Goal: Task Accomplishment & Management: Manage account settings

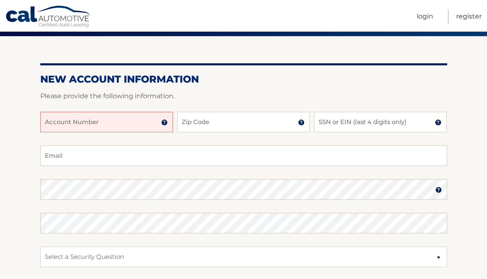
scroll to position [65, 0]
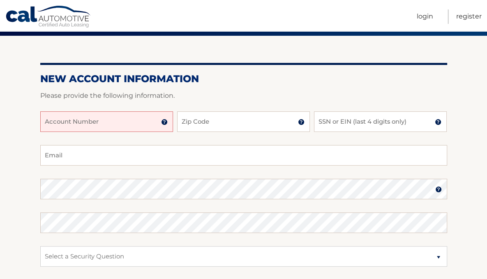
click at [92, 123] on input "Account Number" at bounding box center [106, 121] width 133 height 21
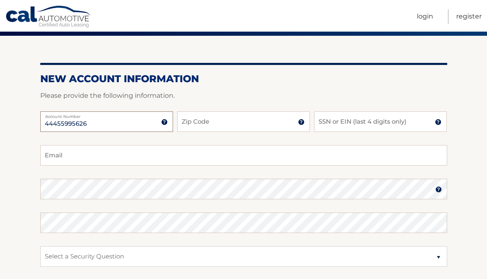
type input "44455995626"
click at [192, 122] on input "Zip Code" at bounding box center [243, 121] width 133 height 21
type input "12302"
click at [349, 122] on input "SSN or EIN (last 4 digits only)" at bounding box center [380, 121] width 133 height 21
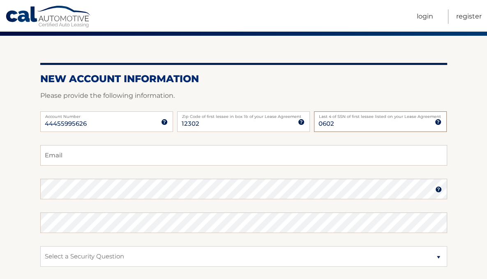
type input "0602"
click at [232, 158] on input "Email" at bounding box center [243, 155] width 407 height 21
type input "cidzburns@gmail.com"
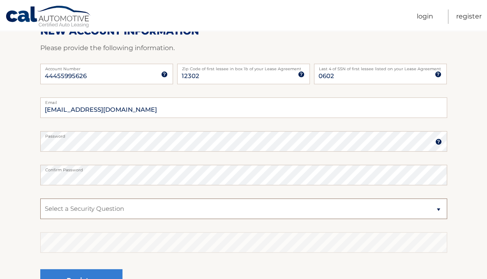
click at [69, 209] on select "Select a Security Question What was the name of your elementary school? What is…" at bounding box center [243, 209] width 407 height 21
select select "2"
click at [40, 199] on select "Select a Security Question What was the name of your elementary school? What is…" at bounding box center [243, 209] width 407 height 21
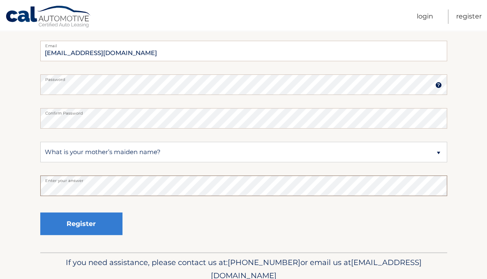
scroll to position [170, 0]
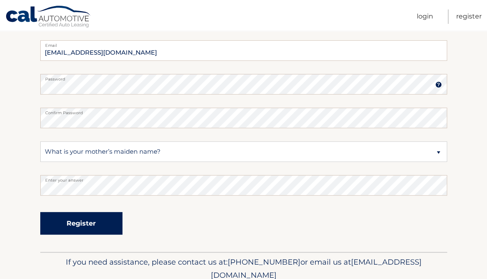
click at [84, 222] on button "Register" at bounding box center [81, 223] width 82 height 23
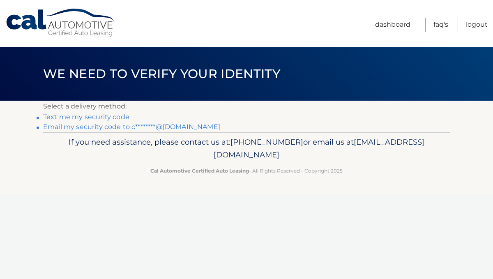
click at [99, 118] on link "Text me my security code" at bounding box center [86, 117] width 86 height 8
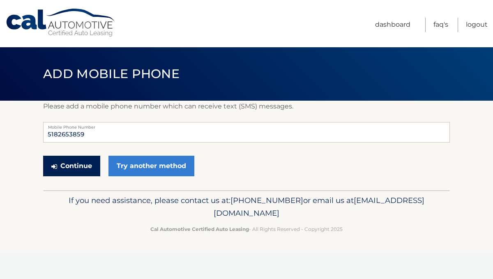
click at [73, 167] on button "Continue" at bounding box center [71, 166] width 57 height 21
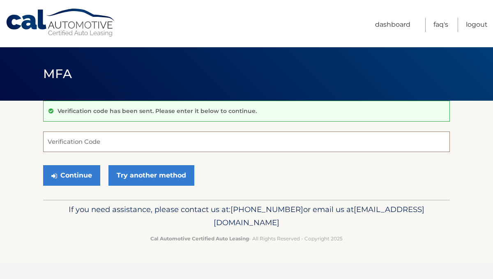
click at [79, 143] on input "Verification Code" at bounding box center [246, 142] width 407 height 21
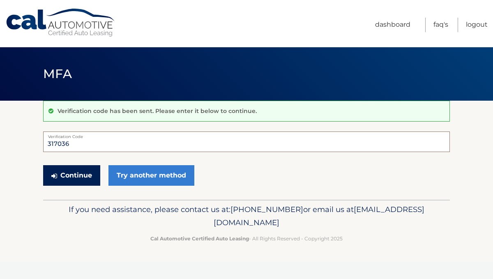
type input "317036"
click at [68, 174] on button "Continue" at bounding box center [71, 175] width 57 height 21
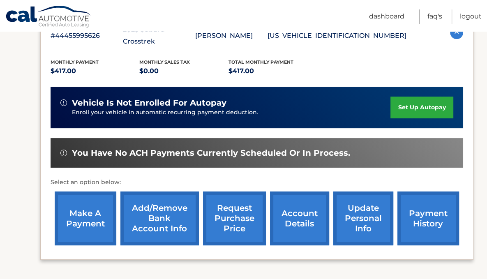
scroll to position [138, 0]
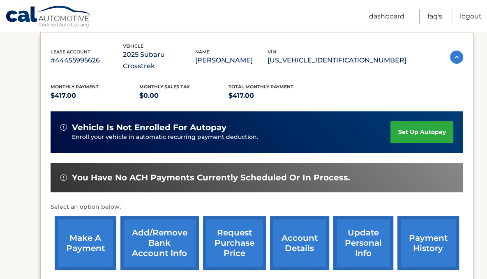
click at [401, 124] on link "set up autopay" at bounding box center [422, 132] width 62 height 22
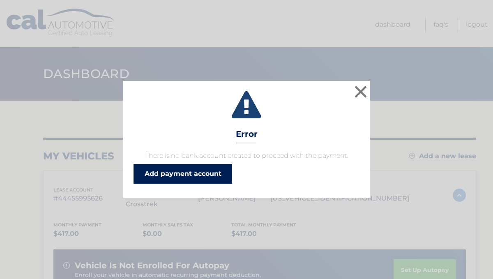
click at [172, 172] on link "Add payment account" at bounding box center [183, 174] width 99 height 20
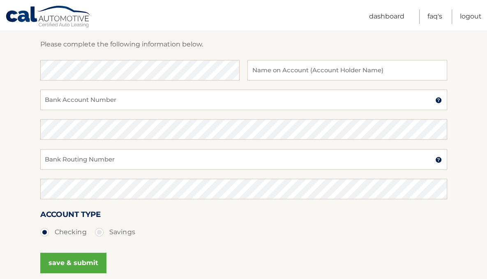
scroll to position [118, 0]
click at [280, 72] on input "text" at bounding box center [346, 70] width 199 height 21
type input "[PERSON_NAME]"
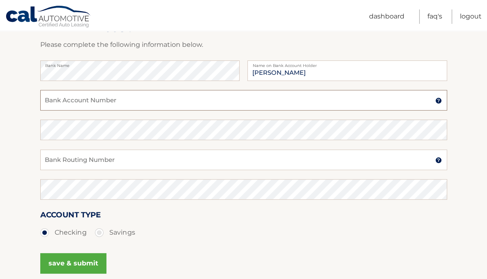
click at [164, 101] on input "Bank Account Number" at bounding box center [243, 100] width 407 height 21
type input "12480900426875"
click at [95, 160] on input "Bank Routing Number" at bounding box center [243, 160] width 407 height 21
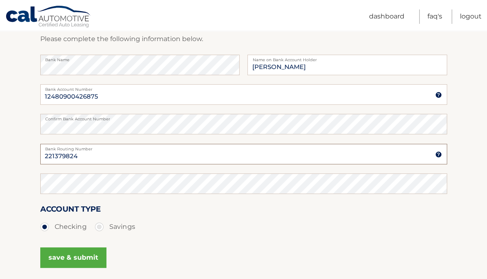
type input "221379824"
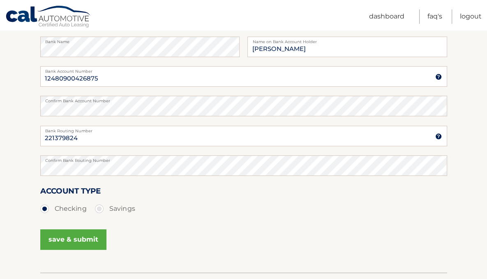
click at [59, 240] on button "save & submit" at bounding box center [73, 239] width 66 height 21
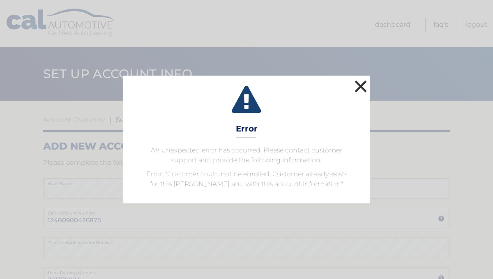
click at [363, 86] on button "×" at bounding box center [361, 86] width 16 height 16
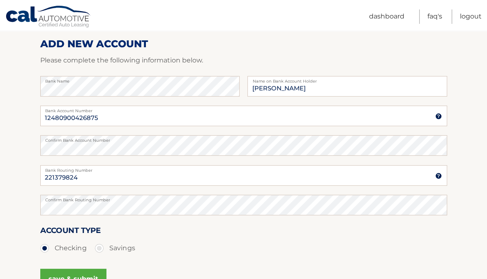
scroll to position [168, 0]
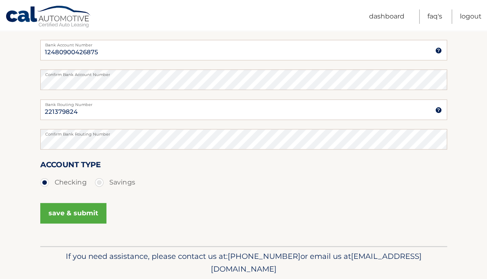
click at [69, 214] on button "save & submit" at bounding box center [73, 213] width 66 height 21
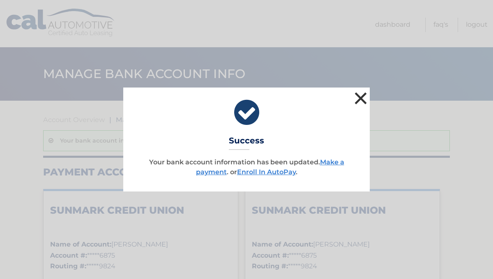
click at [361, 99] on button "×" at bounding box center [361, 98] width 16 height 16
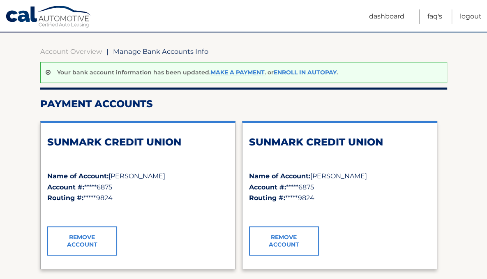
scroll to position [98, 0]
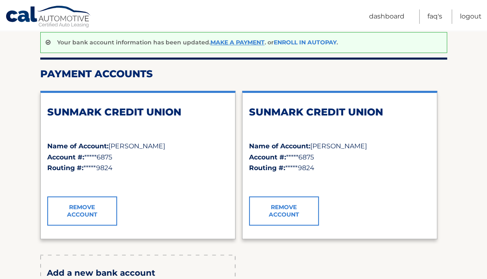
click at [307, 44] on link "Enroll In AutoPay" at bounding box center [305, 42] width 63 height 7
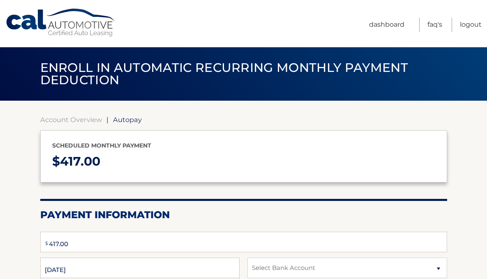
type input "417.00"
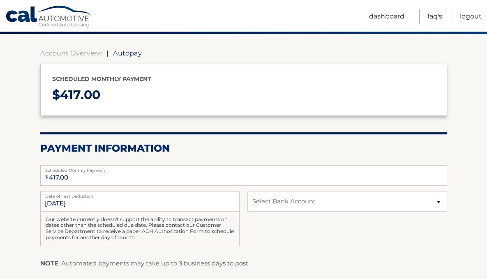
scroll to position [80, 0]
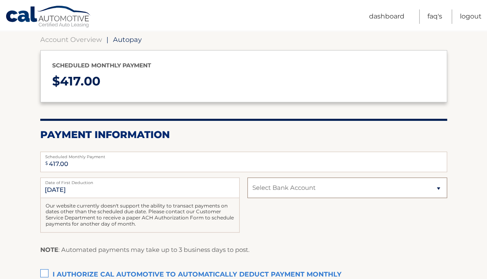
click at [280, 186] on select "Select Bank Account Checking SUNMARK CREDIT UNION *****6875 Checking SUNMARK CR…" at bounding box center [346, 188] width 199 height 21
select select "NzlkYjYwNDUtYTQwNC00Yjc0LTliZDMtZDMwOTEyN2FmNWQ2"
click at [247, 178] on select "Select Bank Account Checking SUNMARK CREDIT UNION *****6875 Checking SUNMARK CR…" at bounding box center [346, 188] width 199 height 21
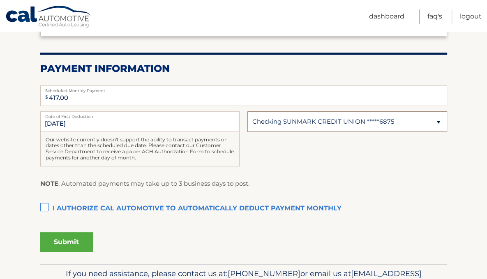
scroll to position [166, 0]
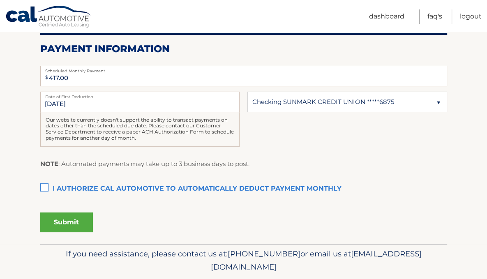
click at [42, 187] on label "I authorize cal automotive to automatically deduct payment monthly This checkbo…" at bounding box center [243, 189] width 407 height 16
click at [0, 0] on input "I authorize cal automotive to automatically deduct payment monthly This checkbo…" at bounding box center [0, 0] width 0 height 0
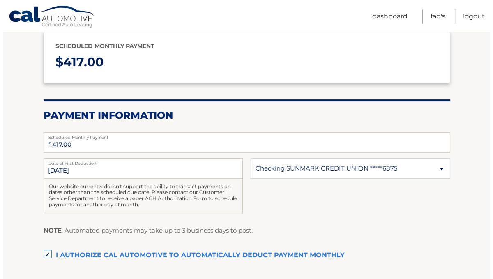
scroll to position [192, 0]
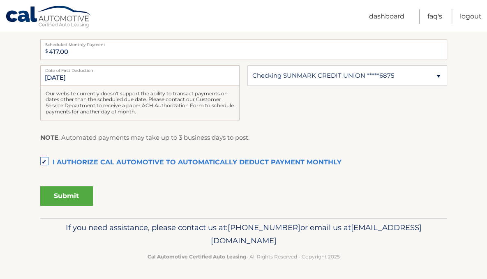
click at [60, 195] on button "Submit" at bounding box center [66, 196] width 53 height 20
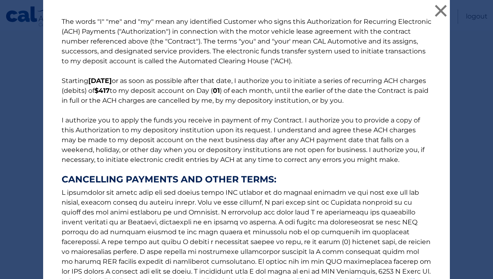
scroll to position [109, 0]
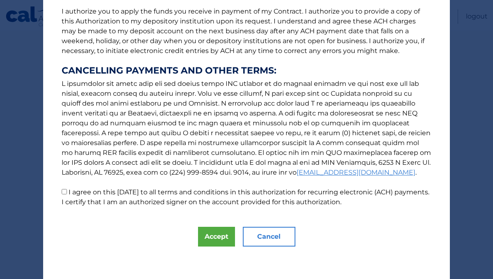
click at [63, 194] on input "I agree on this 09/01/2025 to all terms and conditions in this authorization fo…" at bounding box center [64, 191] width 5 height 5
checkbox input "true"
click at [210, 237] on button "Accept" at bounding box center [216, 237] width 37 height 20
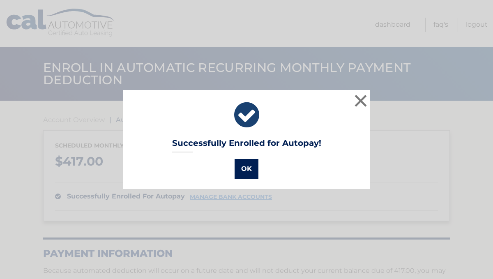
click at [240, 168] on button "OK" at bounding box center [247, 169] width 24 height 20
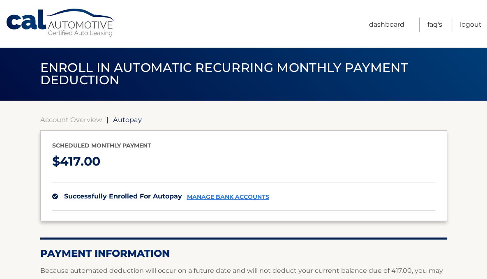
scroll to position [113, 0]
